Goal: Task Accomplishment & Management: Manage account settings

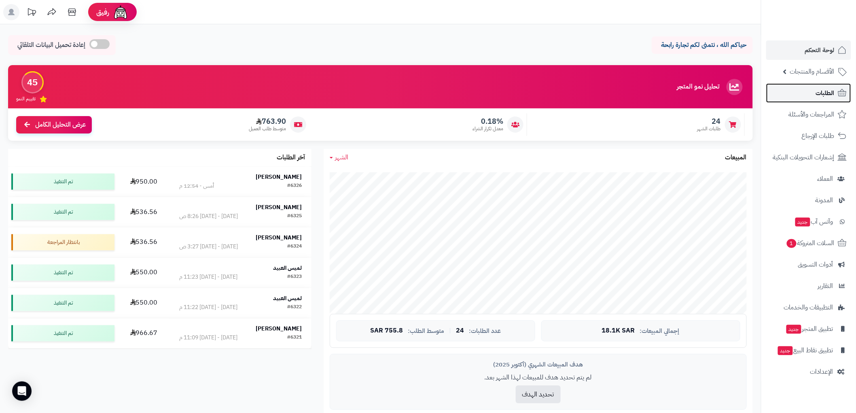
click at [831, 96] on span "الطلبات" at bounding box center [825, 92] width 19 height 11
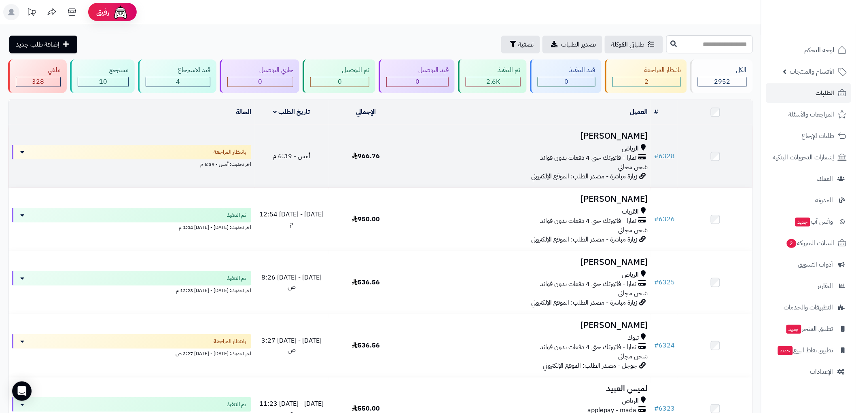
click at [611, 139] on h3 "[PERSON_NAME]" at bounding box center [527, 136] width 241 height 9
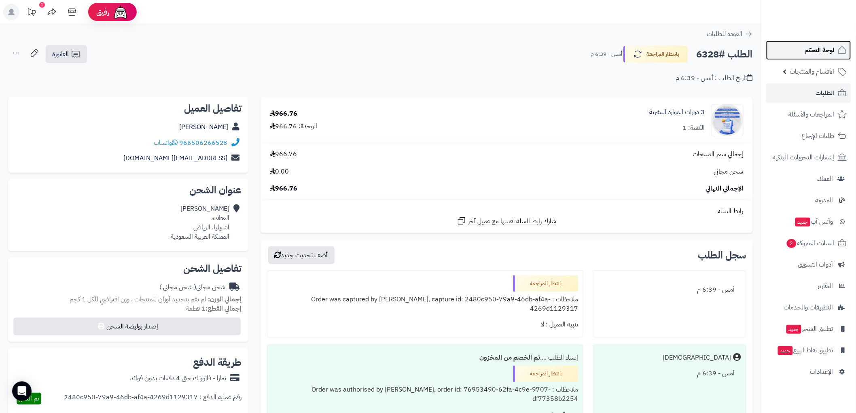
click at [819, 53] on span "لوحة التحكم" at bounding box center [820, 50] width 30 height 11
